Goal: Information Seeking & Learning: Find specific fact

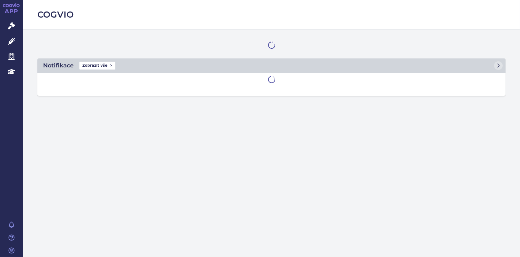
click at [10, 43] on icon at bounding box center [11, 41] width 7 height 7
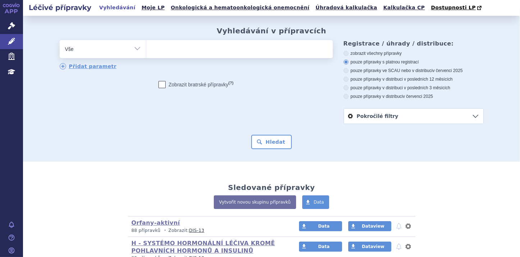
click at [154, 50] on ul at bounding box center [239, 47] width 186 height 15
click at [146, 50] on select at bounding box center [146, 49] width 0 height 18
paste input "Kisunla"
type input "Kisunla"
select select "Kisunla"
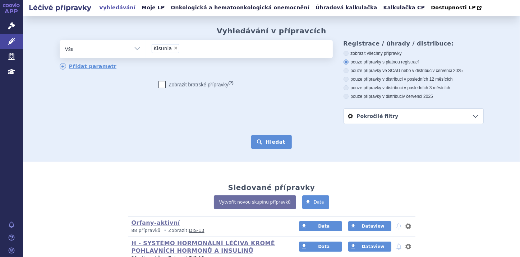
click at [265, 139] on button "Hledat" at bounding box center [271, 142] width 41 height 14
